Goal: Transaction & Acquisition: Purchase product/service

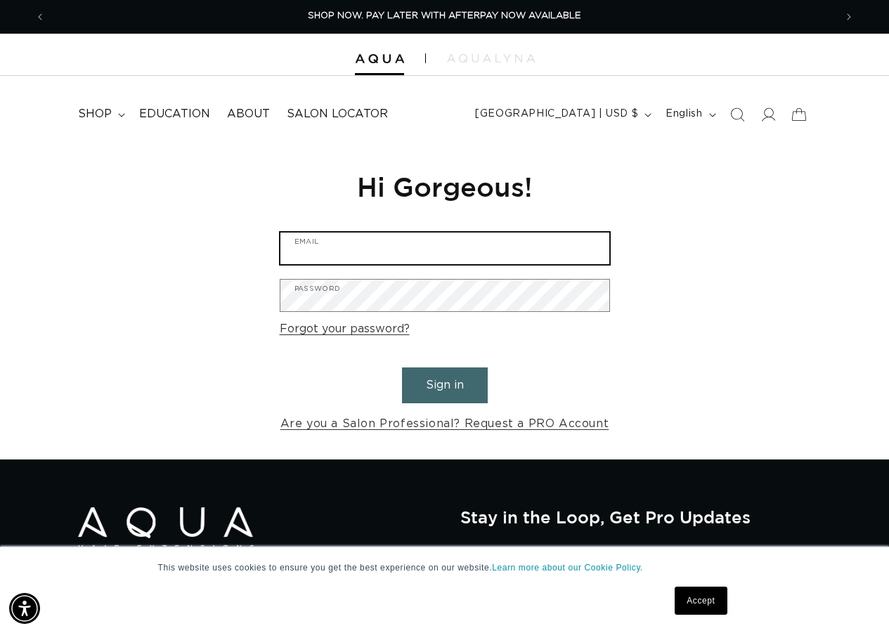
type input "sobecerra1@gmail.com"
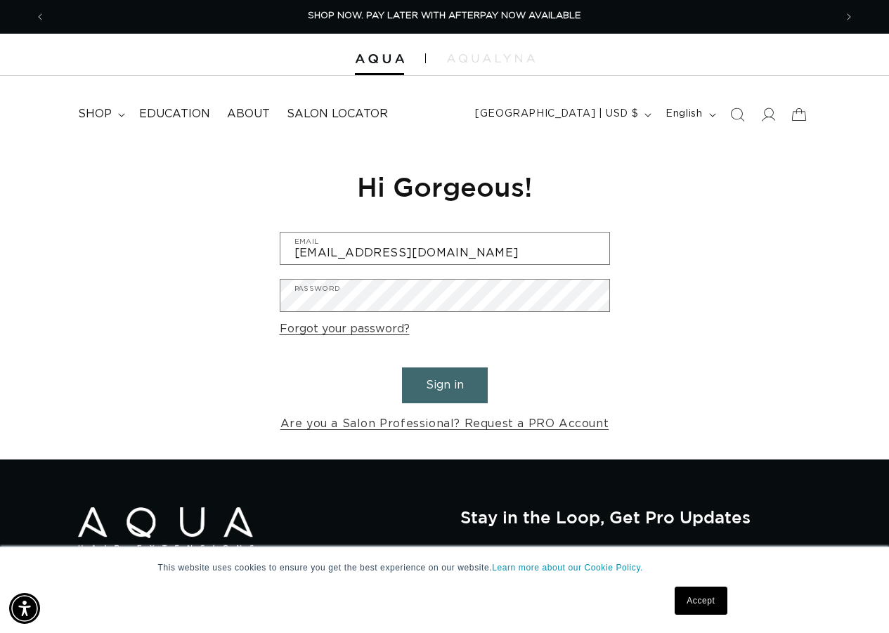
drag, startPoint x: 450, startPoint y: 385, endPoint x: 839, endPoint y: 253, distance: 410.3
click at [450, 385] on button "Sign in" at bounding box center [445, 385] width 86 height 36
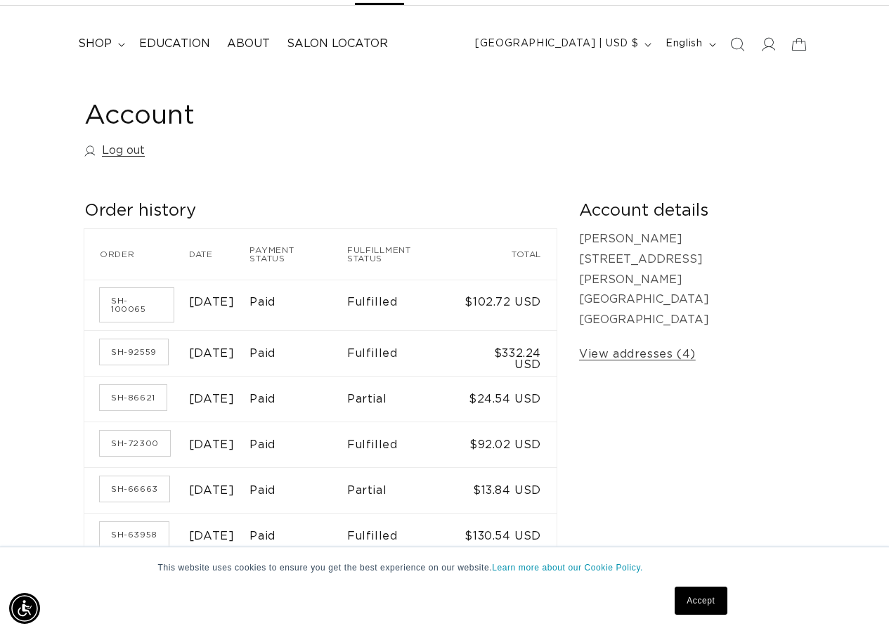
scroll to position [0, 1578]
click at [137, 387] on link "SH-86621" at bounding box center [133, 397] width 67 height 25
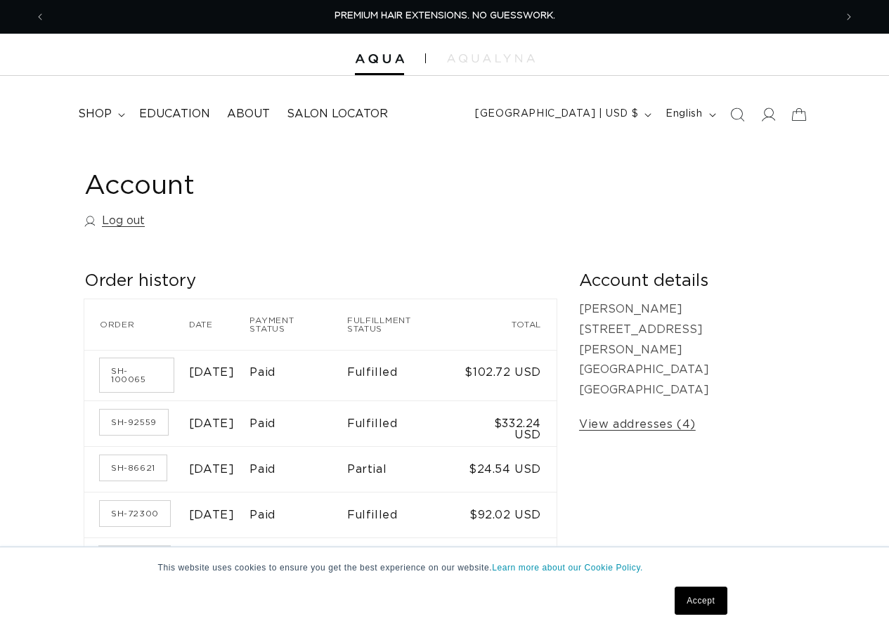
drag, startPoint x: 0, startPoint y: 0, endPoint x: 150, endPoint y: 471, distance: 494.5
click at [136, 547] on link "SH-66663" at bounding box center [135, 559] width 70 height 25
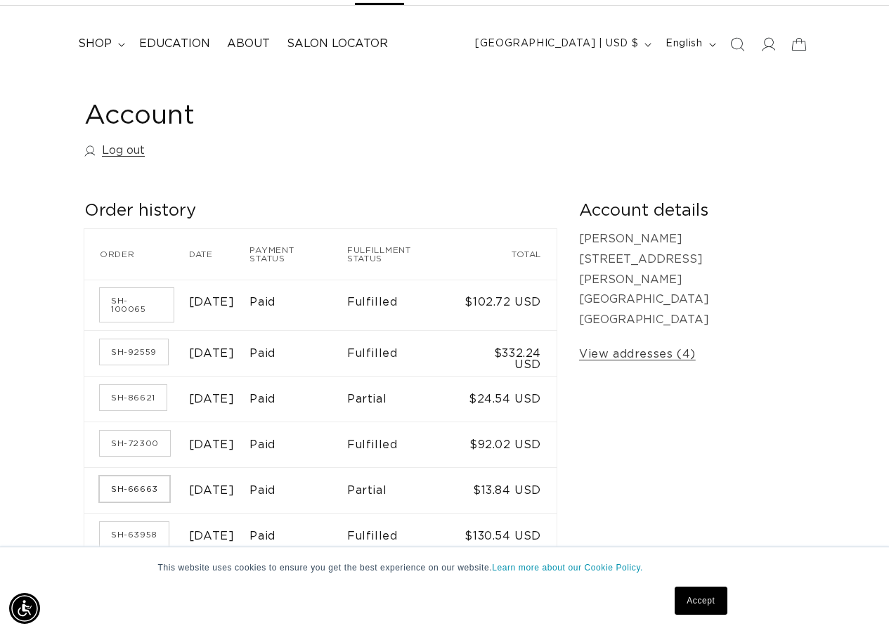
scroll to position [0, 789]
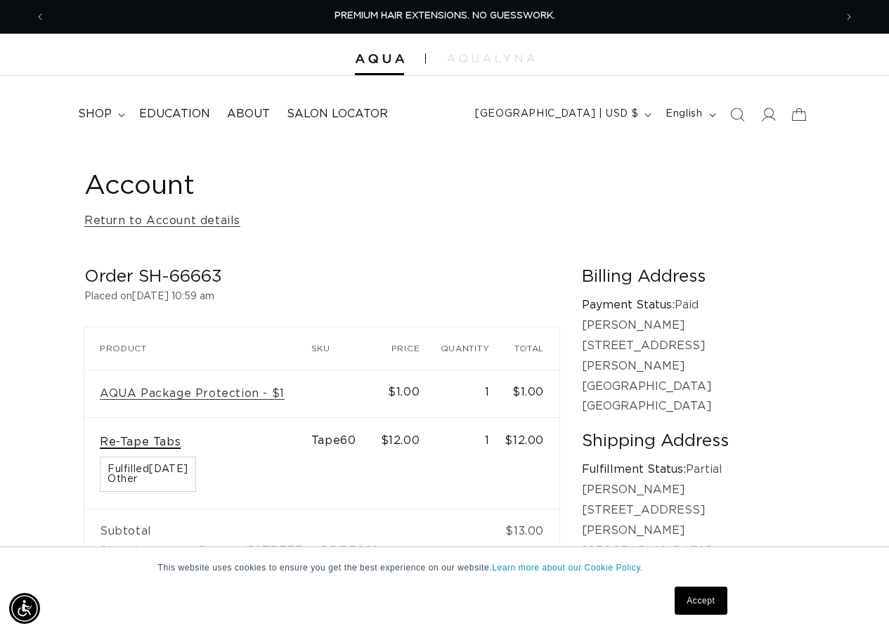
click at [142, 443] on link "Re-Tape Tabs" at bounding box center [140, 442] width 81 height 15
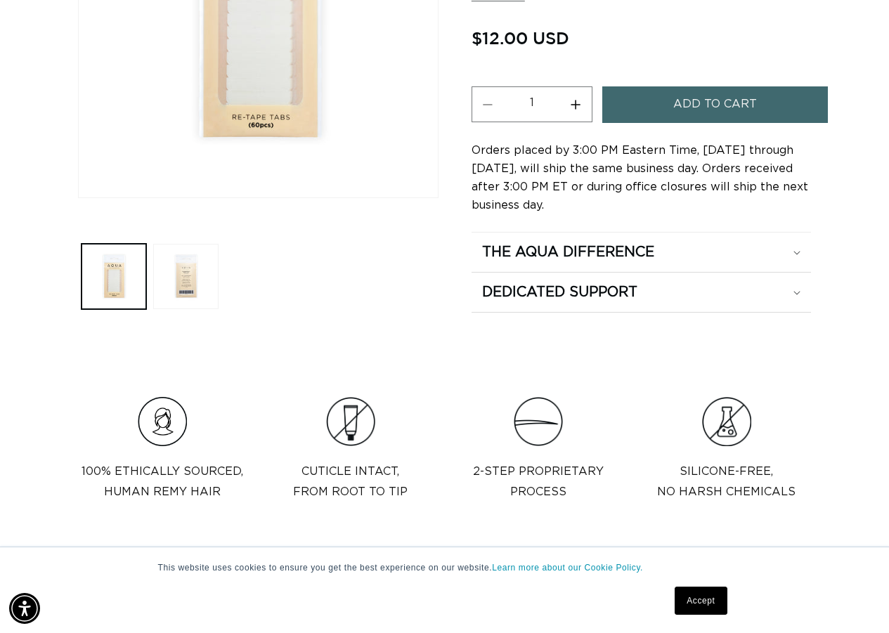
scroll to position [281, 0]
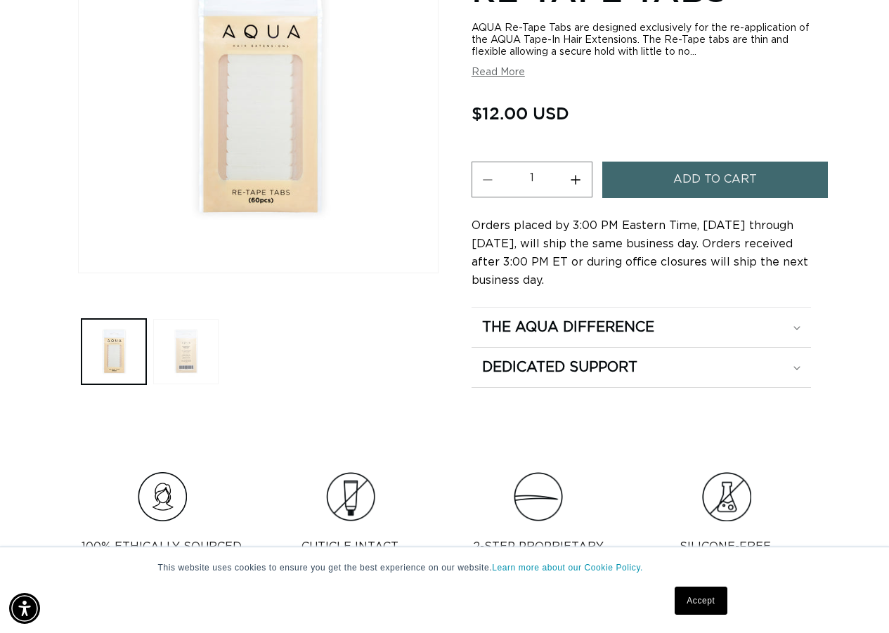
click at [189, 357] on button "Load image 2 in gallery view" at bounding box center [185, 351] width 65 height 65
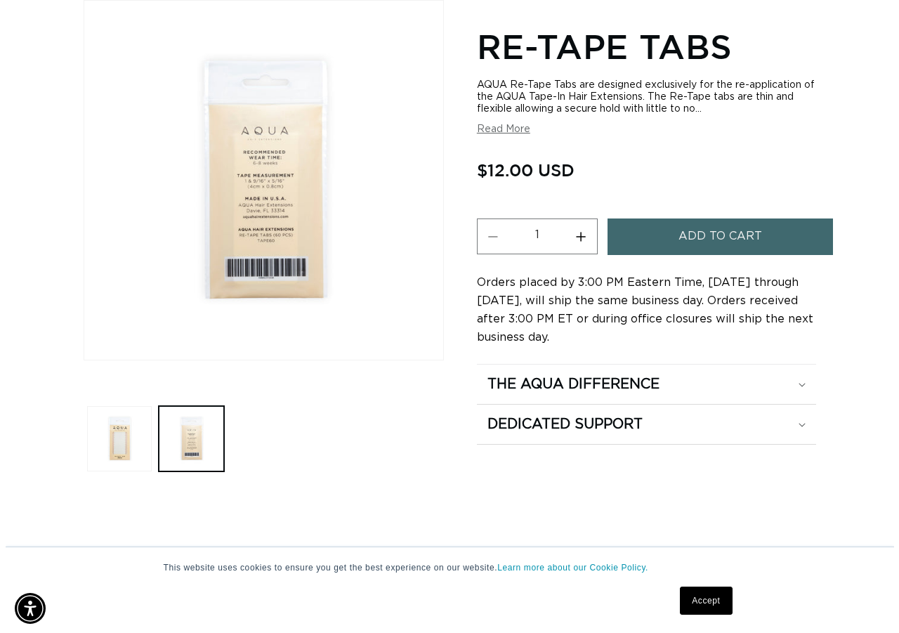
scroll to position [0, 789]
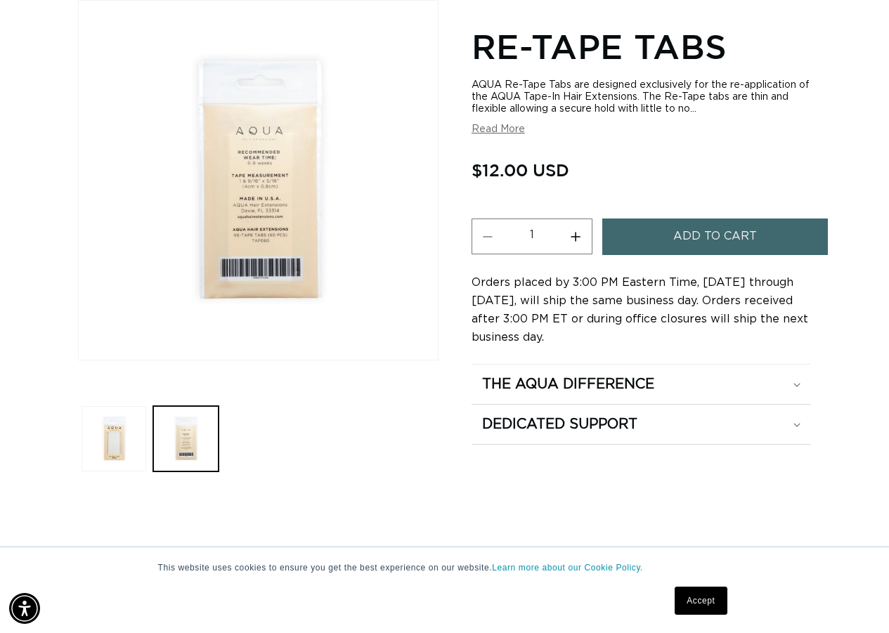
click at [575, 235] on button "Increase quantity for Re-Tape Tabs" at bounding box center [576, 236] width 32 height 36
type input "2"
click at [634, 237] on button "Add to cart" at bounding box center [714, 236] width 225 height 36
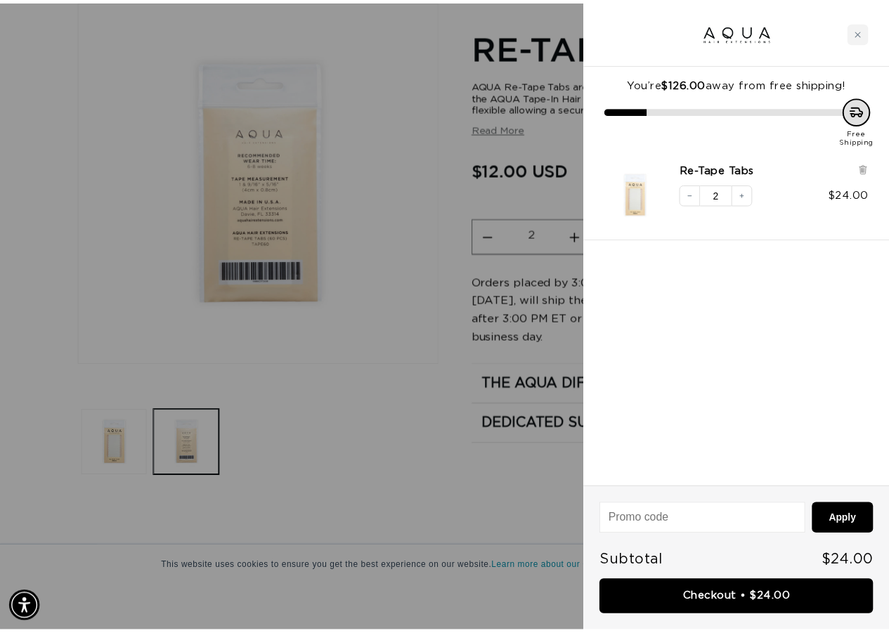
scroll to position [0, 1599]
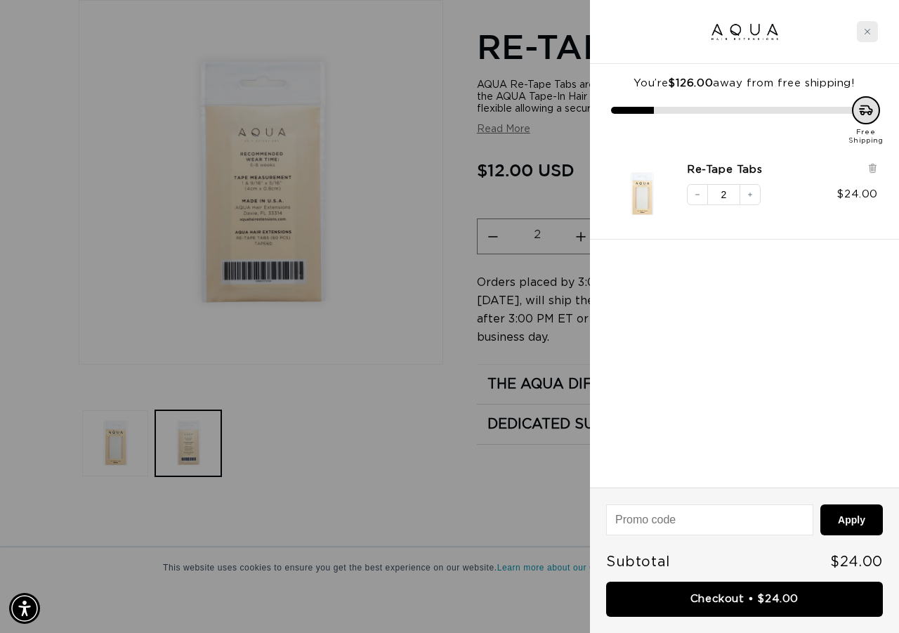
click at [870, 32] on icon "Close cart" at bounding box center [867, 31] width 7 height 7
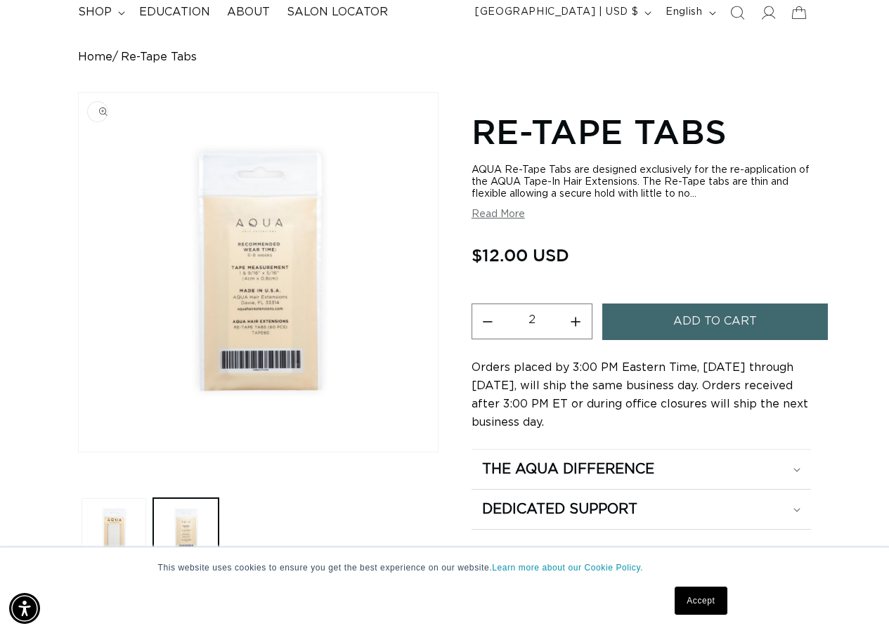
scroll to position [0, 0]
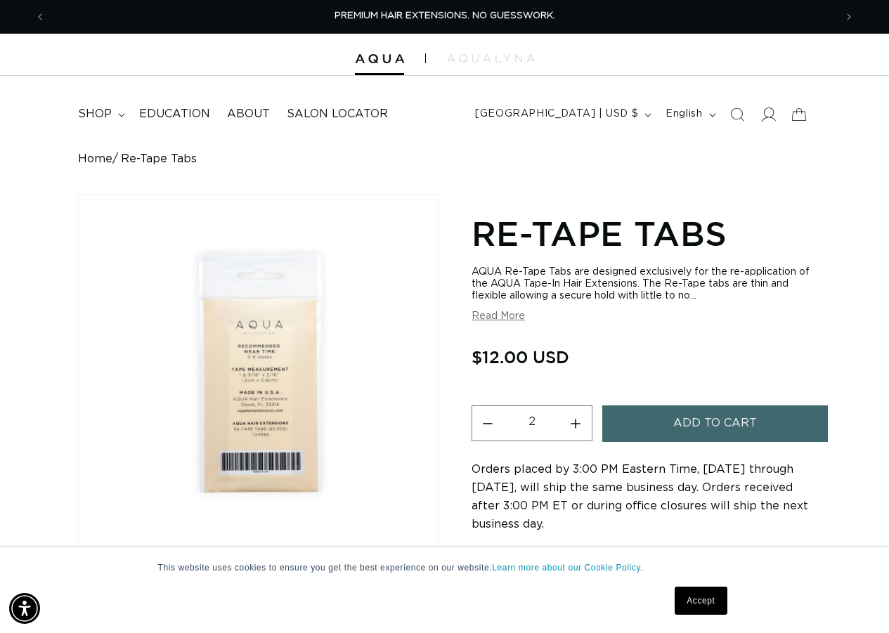
click at [764, 116] on icon at bounding box center [768, 114] width 15 height 14
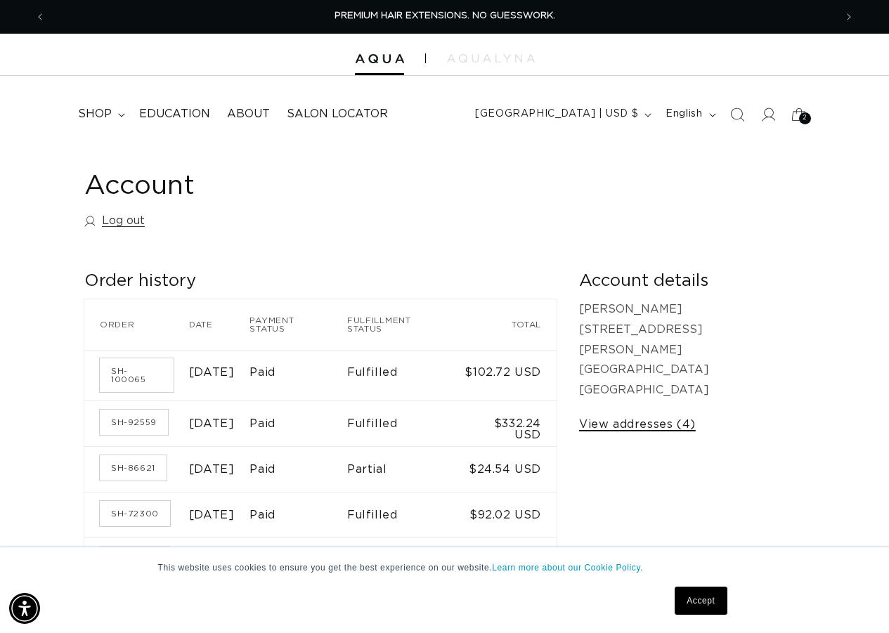
click at [695, 414] on link "View addresses (4)" at bounding box center [637, 424] width 117 height 20
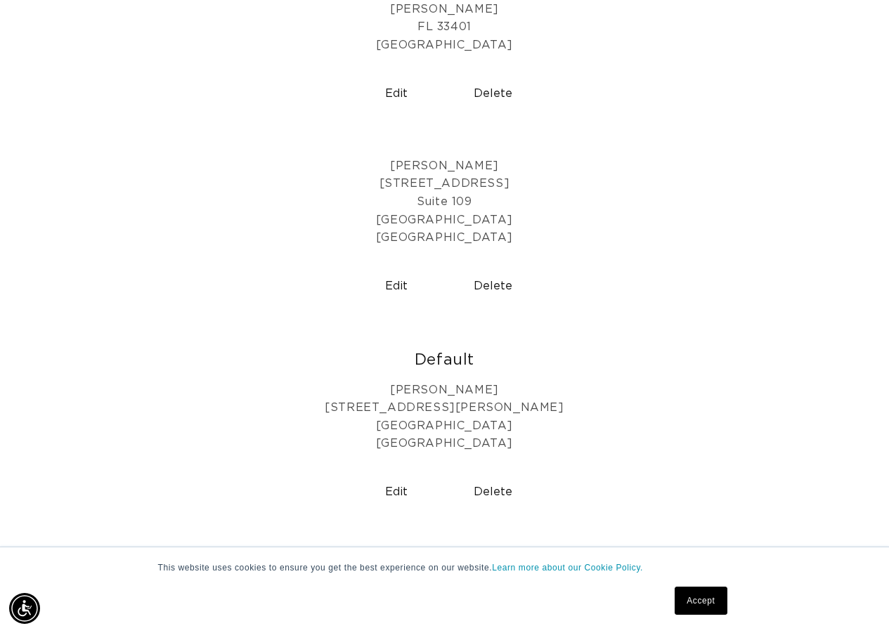
scroll to position [0, 789]
click at [494, 284] on button "Delete" at bounding box center [493, 286] width 86 height 36
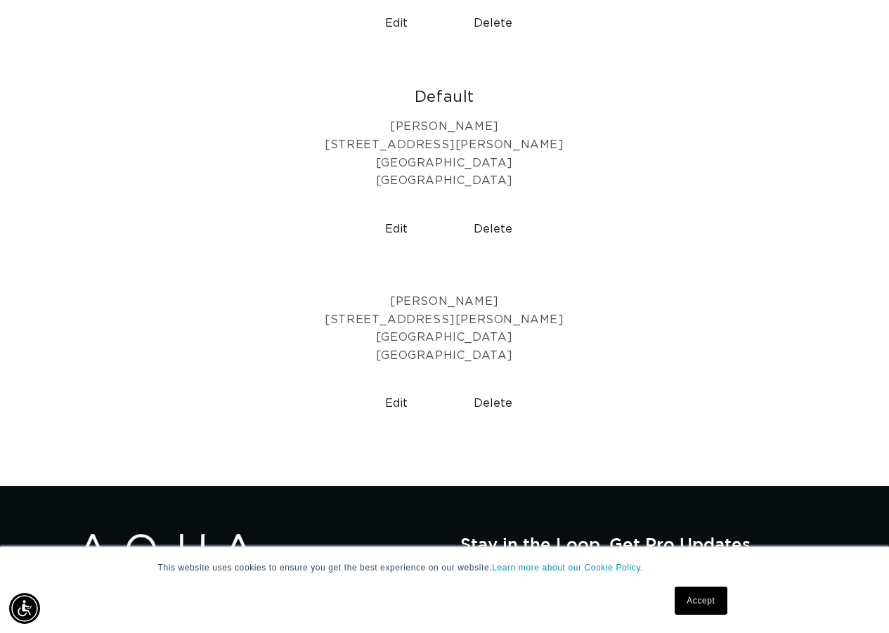
click at [391, 228] on button "Edit" at bounding box center [396, 229] width 86 height 36
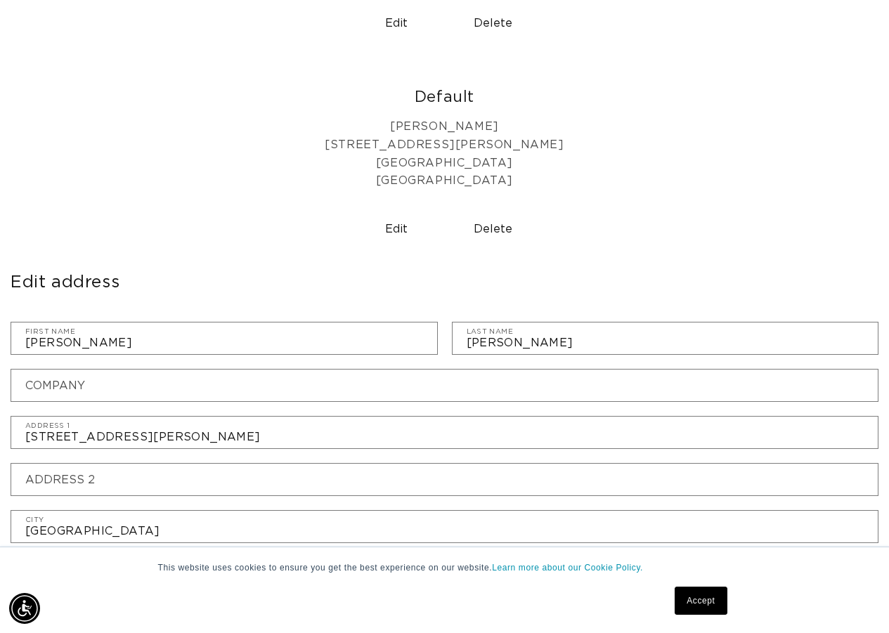
scroll to position [0, 789]
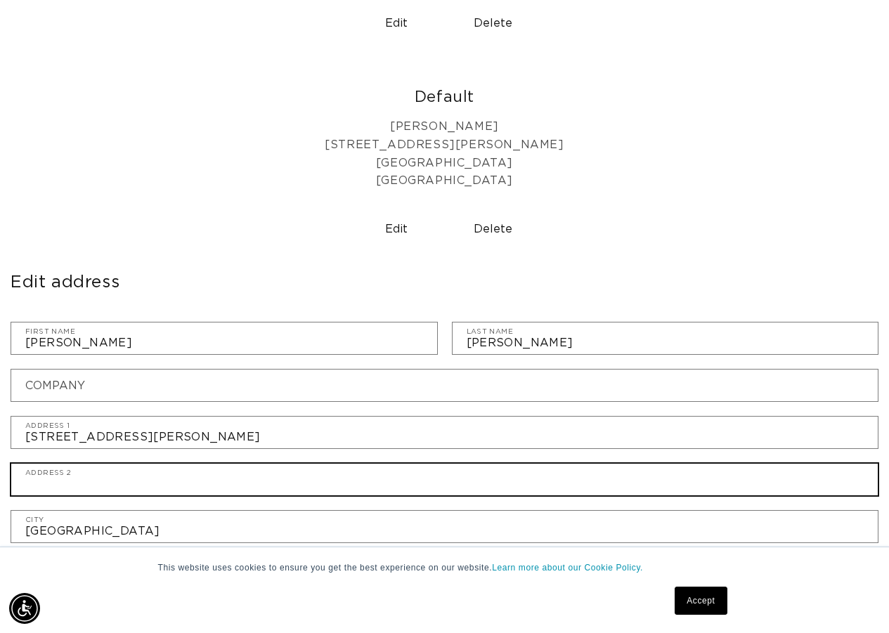
drag, startPoint x: 42, startPoint y: 480, endPoint x: 57, endPoint y: 481, distance: 14.8
click at [42, 480] on input "Address 2" at bounding box center [444, 480] width 866 height 32
type input "5"
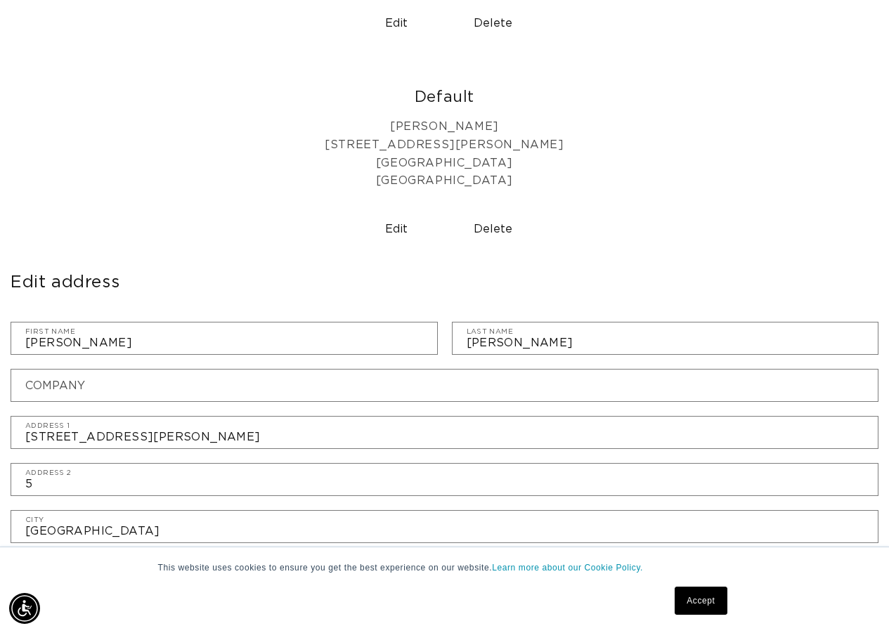
click at [704, 602] on link "Accept" at bounding box center [700, 601] width 52 height 28
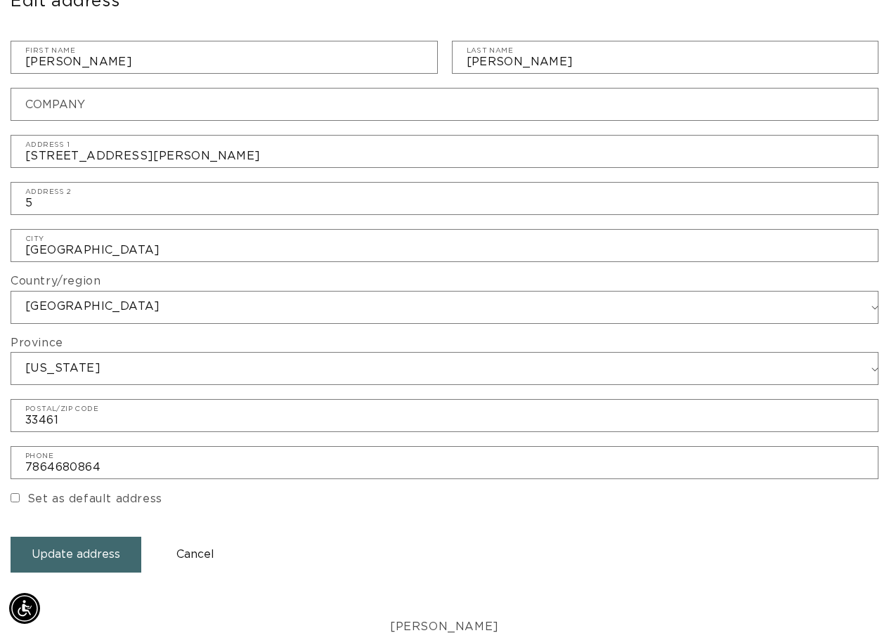
scroll to position [0, 789]
click at [11, 495] on input "Set as default address" at bounding box center [15, 497] width 9 height 9
checkbox input "true"
click at [74, 557] on button "Update address" at bounding box center [76, 555] width 131 height 36
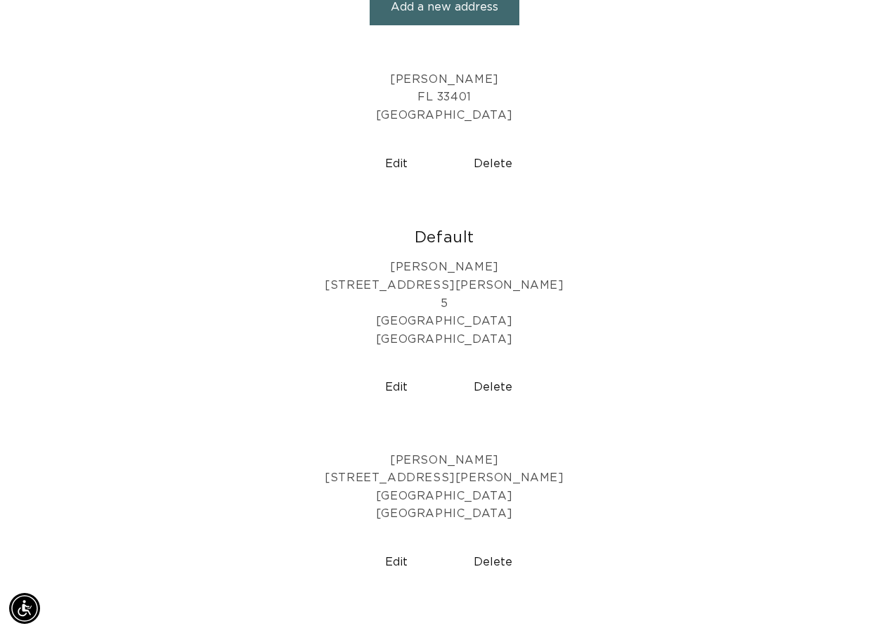
scroll to position [0, 1578]
click at [500, 561] on button "Delete" at bounding box center [493, 562] width 86 height 36
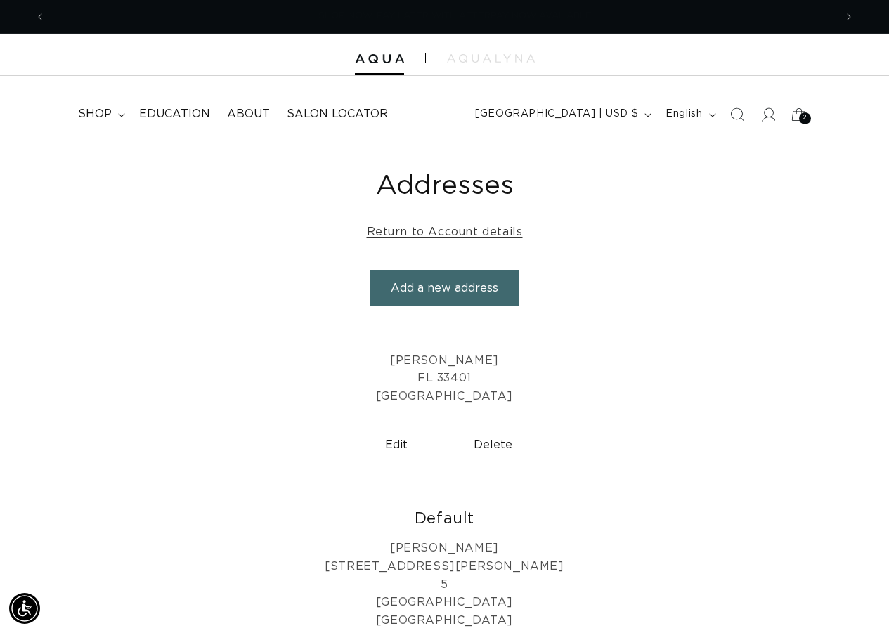
scroll to position [0, 1578]
click at [488, 444] on button "Delete" at bounding box center [493, 445] width 86 height 36
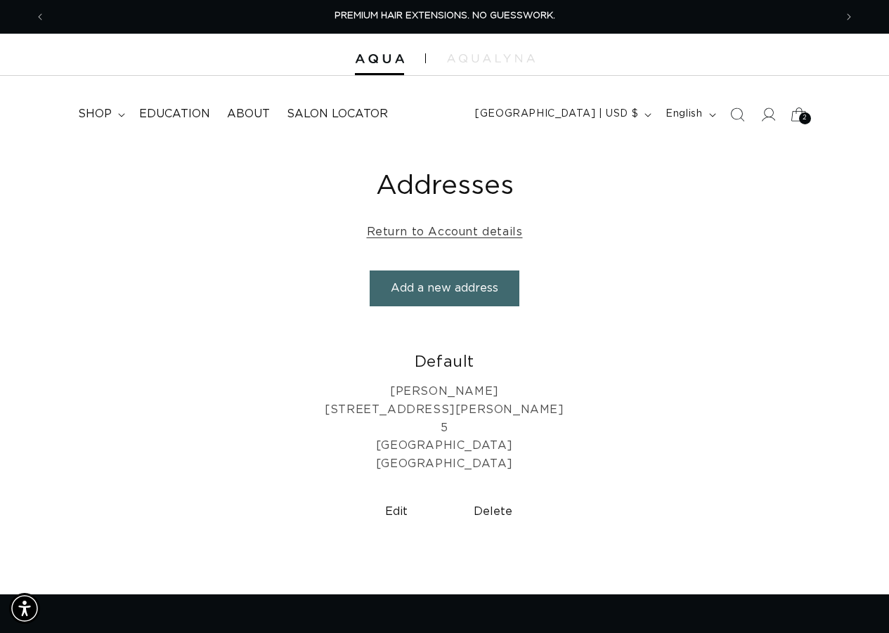
click at [796, 114] on icon at bounding box center [798, 114] width 33 height 33
click at [647, 115] on icon "button" at bounding box center [648, 115] width 6 height 4
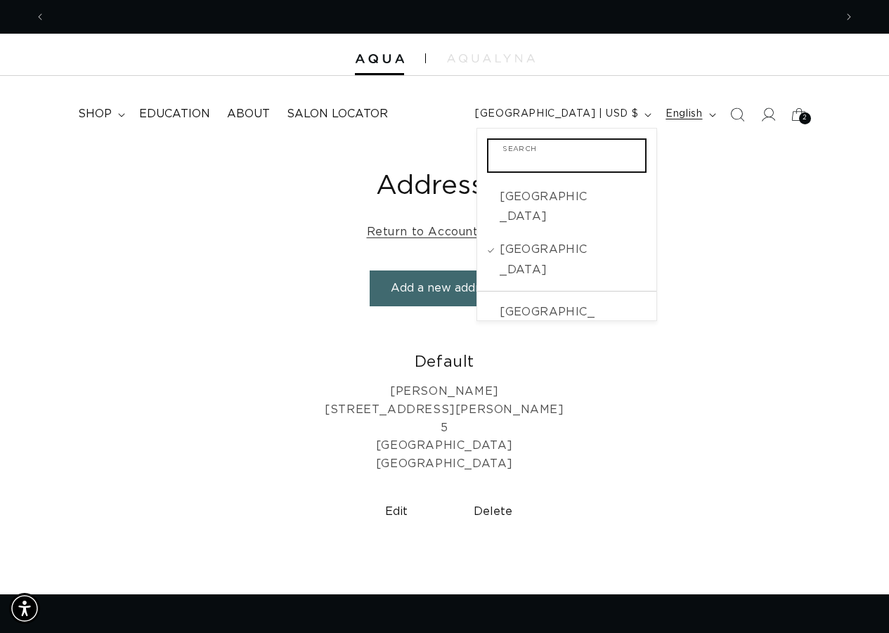
scroll to position [0, 0]
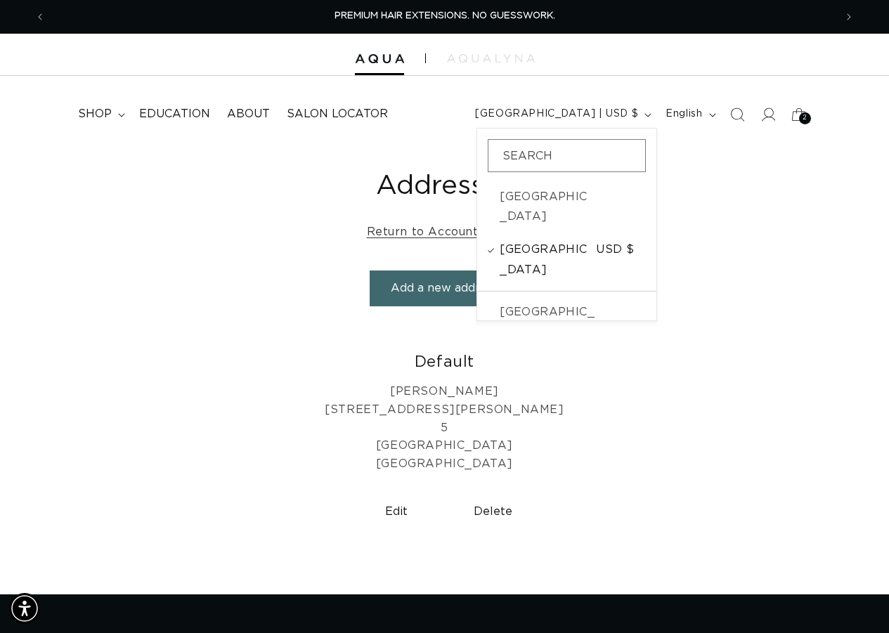
click at [580, 240] on span "[GEOGRAPHIC_DATA]" at bounding box center [545, 260] width 93 height 41
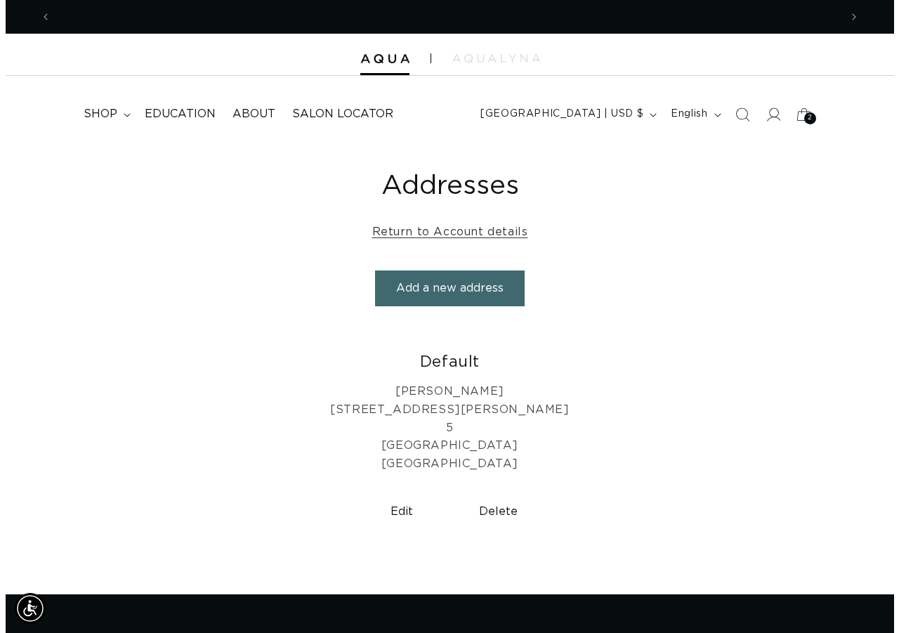
scroll to position [0, 1578]
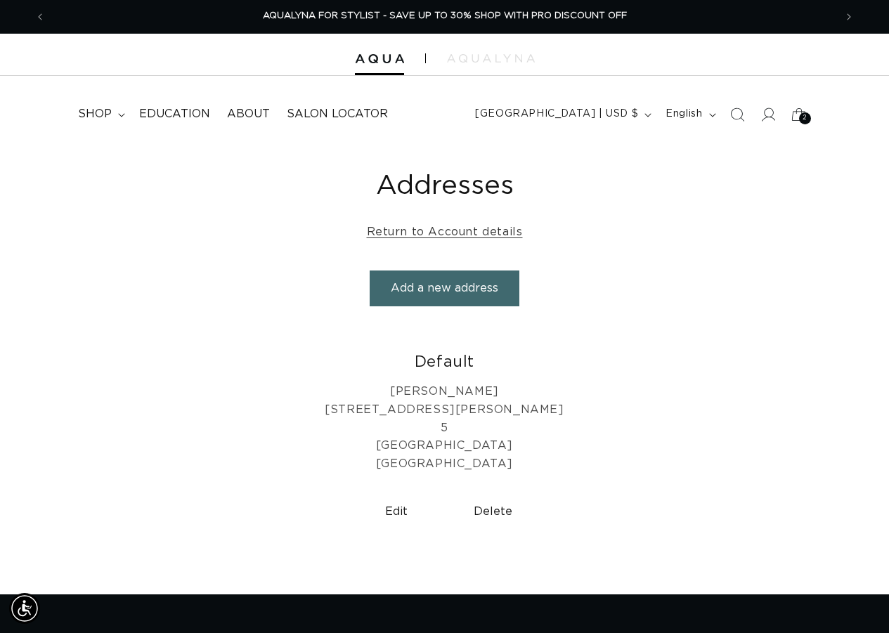
click at [799, 116] on div "2 2" at bounding box center [805, 118] width 12 height 12
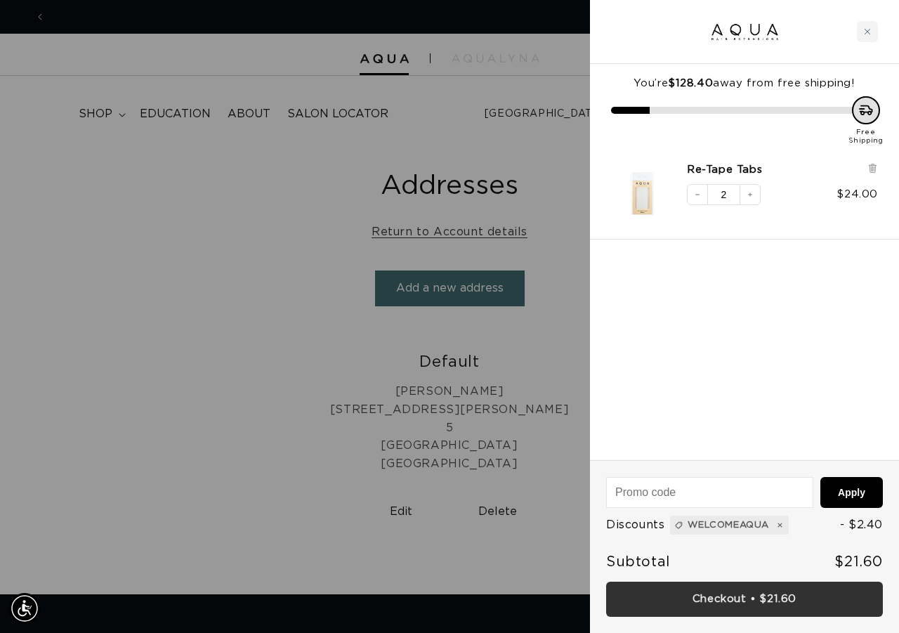
scroll to position [0, 0]
click at [767, 599] on link "Checkout • $21.60" at bounding box center [744, 600] width 277 height 36
